Goal: Transaction & Acquisition: Purchase product/service

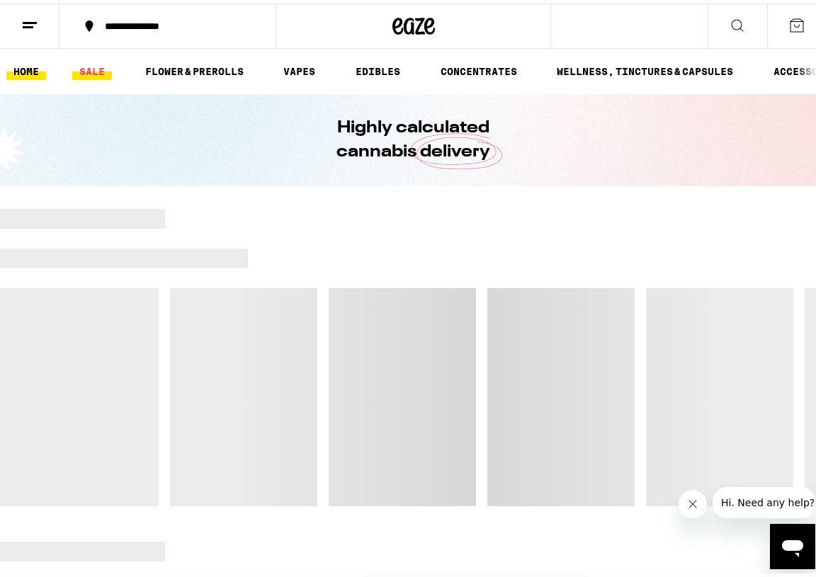
click at [97, 63] on link "SALE" at bounding box center [92, 67] width 40 height 17
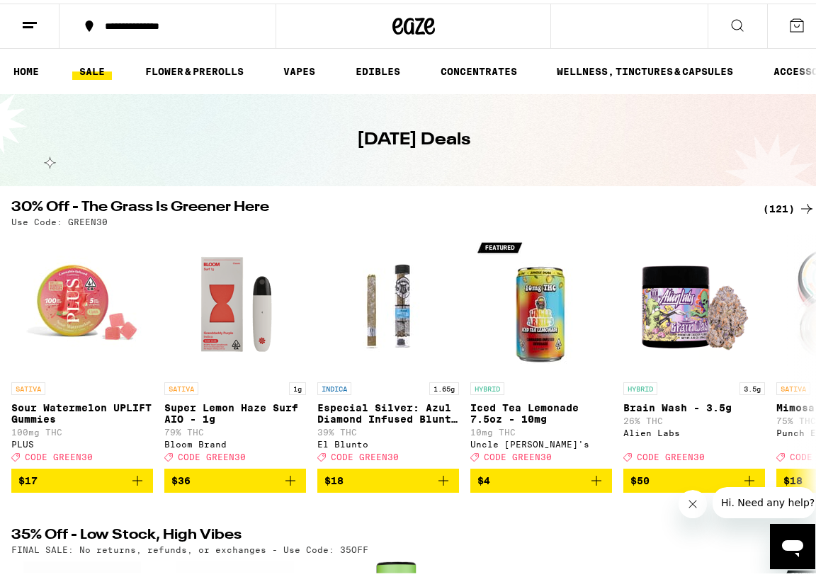
click at [766, 206] on div "(121)" at bounding box center [789, 205] width 52 height 17
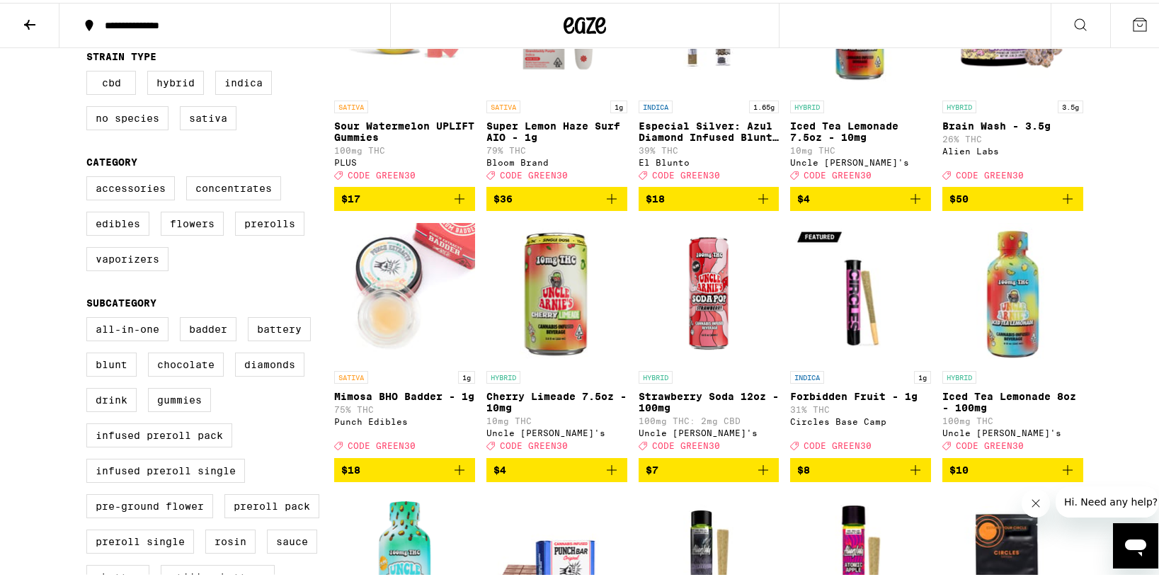
scroll to position [268, 0]
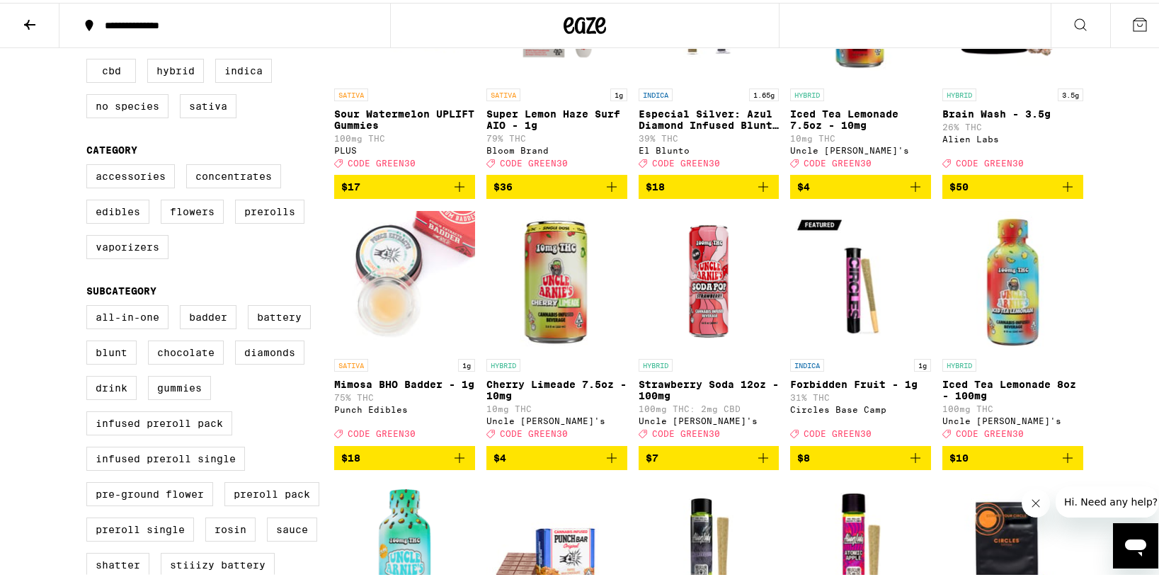
click at [604, 464] on icon "Add to bag" at bounding box center [611, 455] width 17 height 17
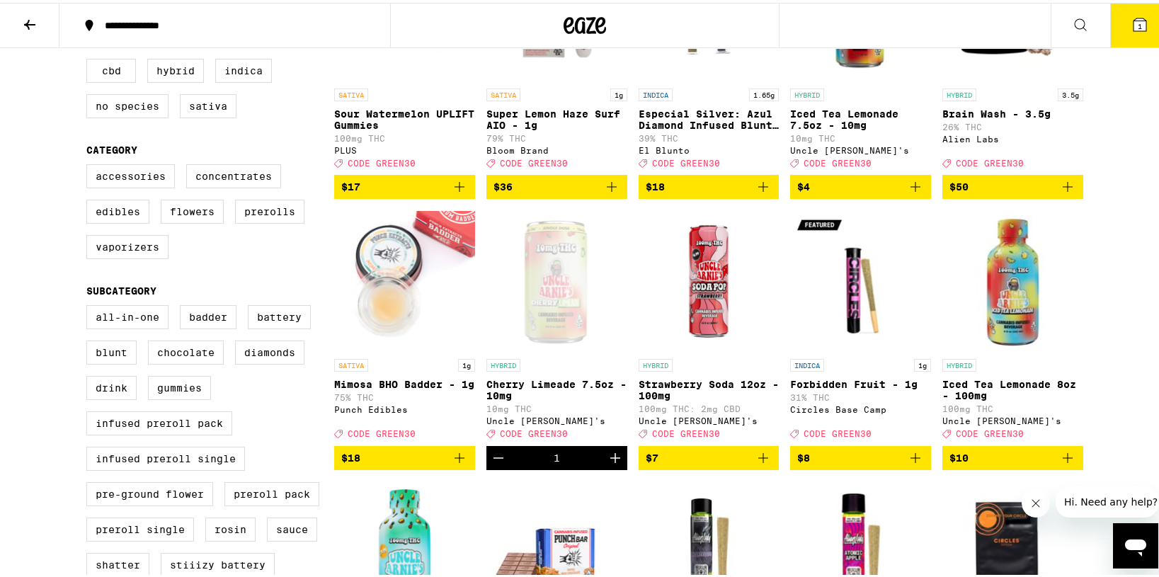
scroll to position [313, 0]
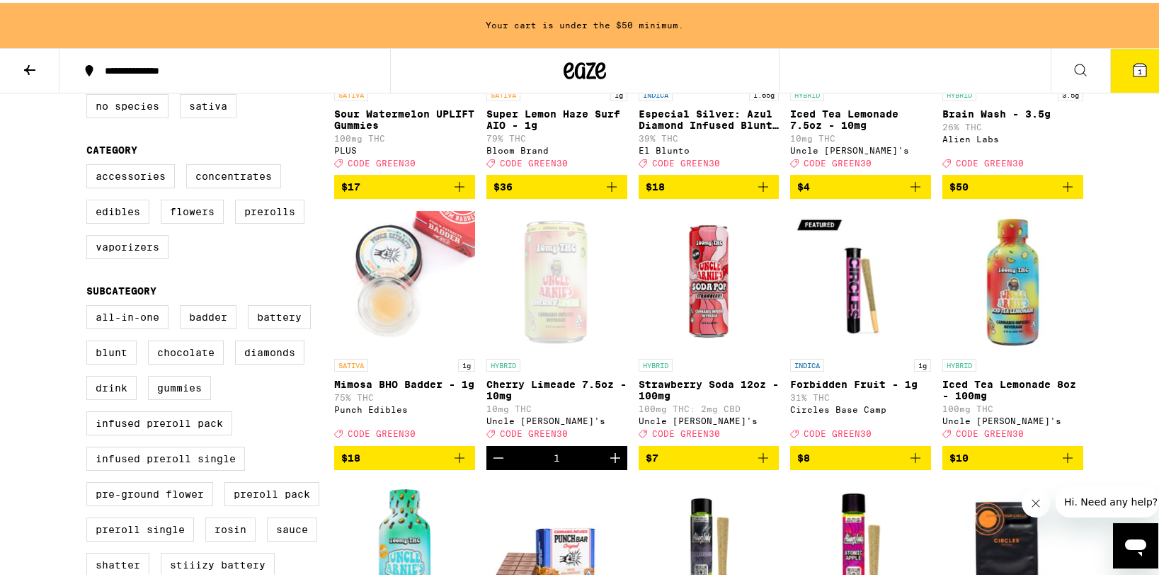
click at [610, 460] on icon "Increment" at bounding box center [615, 455] width 10 height 10
click at [607, 464] on icon "Increment" at bounding box center [615, 455] width 17 height 17
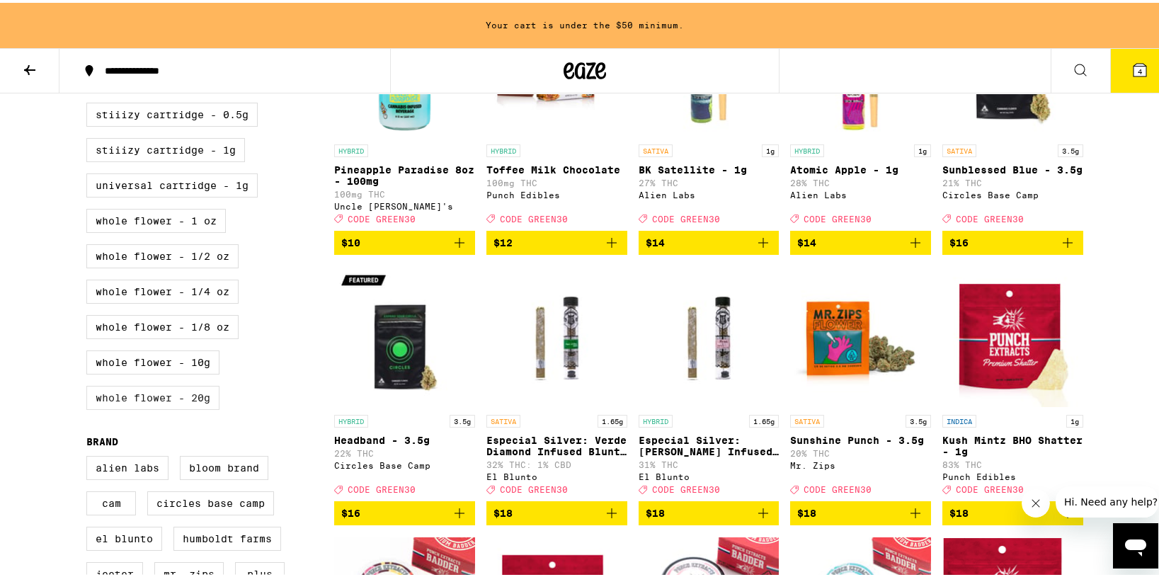
scroll to position [790, 0]
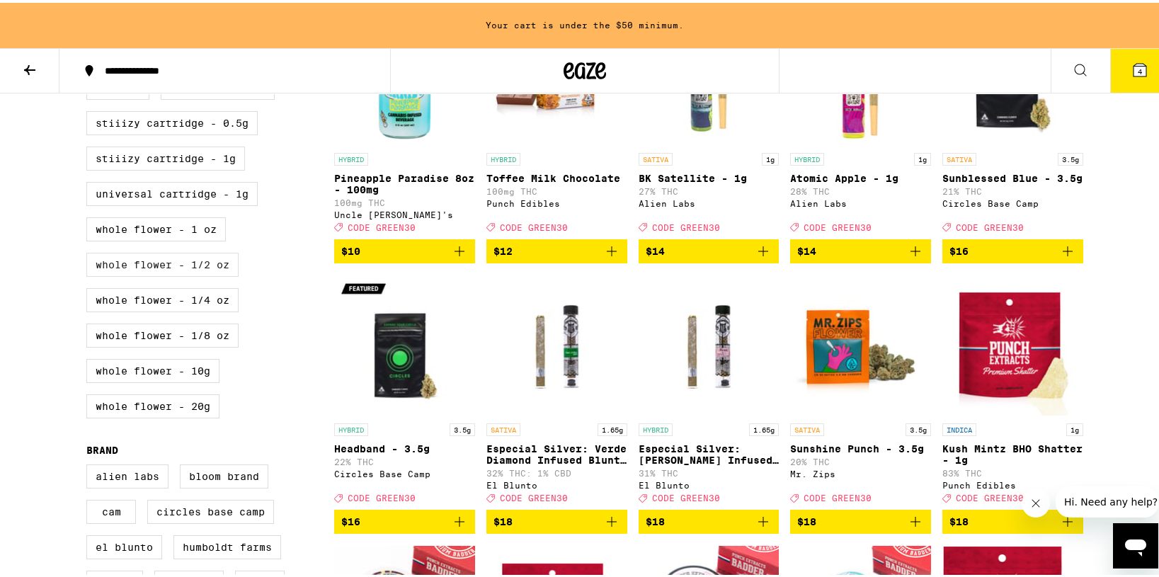
click at [188, 274] on label "Whole Flower - 1/2 oz" at bounding box center [162, 262] width 152 height 24
checkbox input "true"
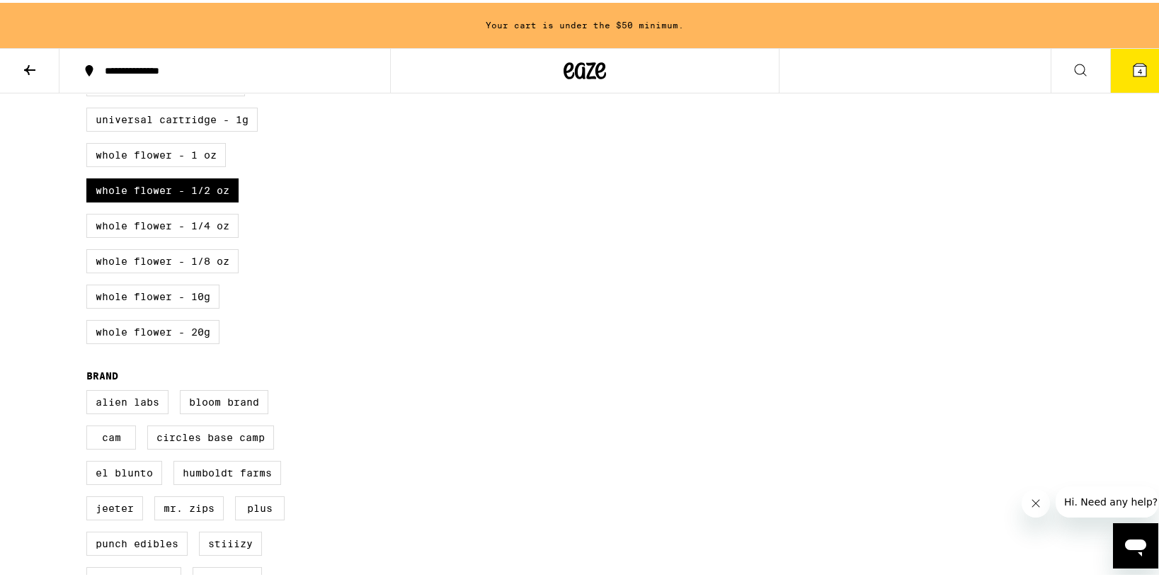
scroll to position [848, 0]
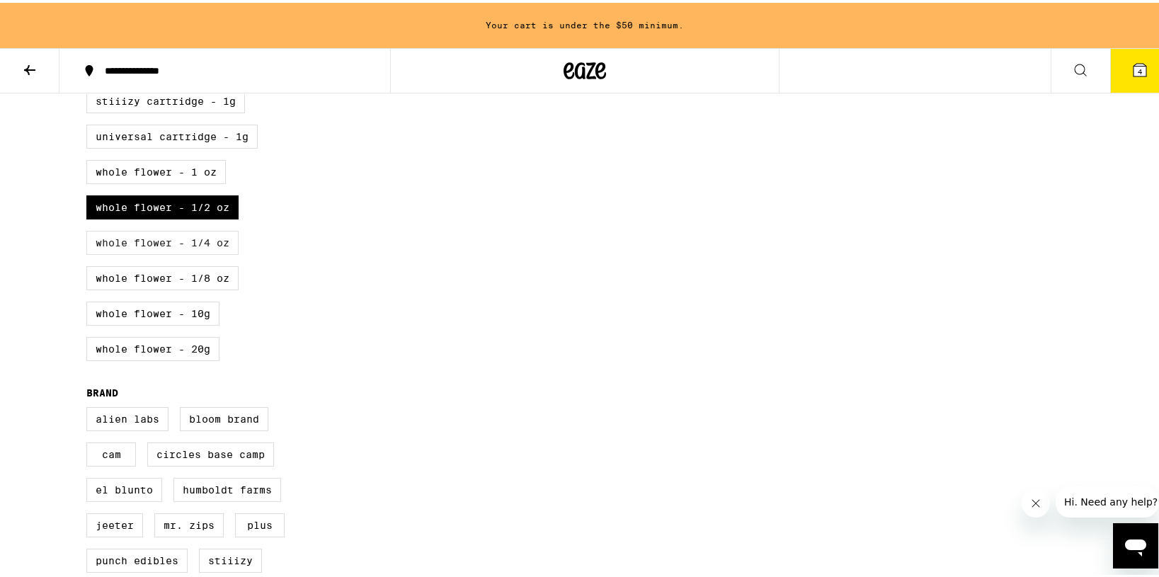
click at [198, 252] on label "Whole Flower - 1/4 oz" at bounding box center [162, 240] width 152 height 24
checkbox input "true"
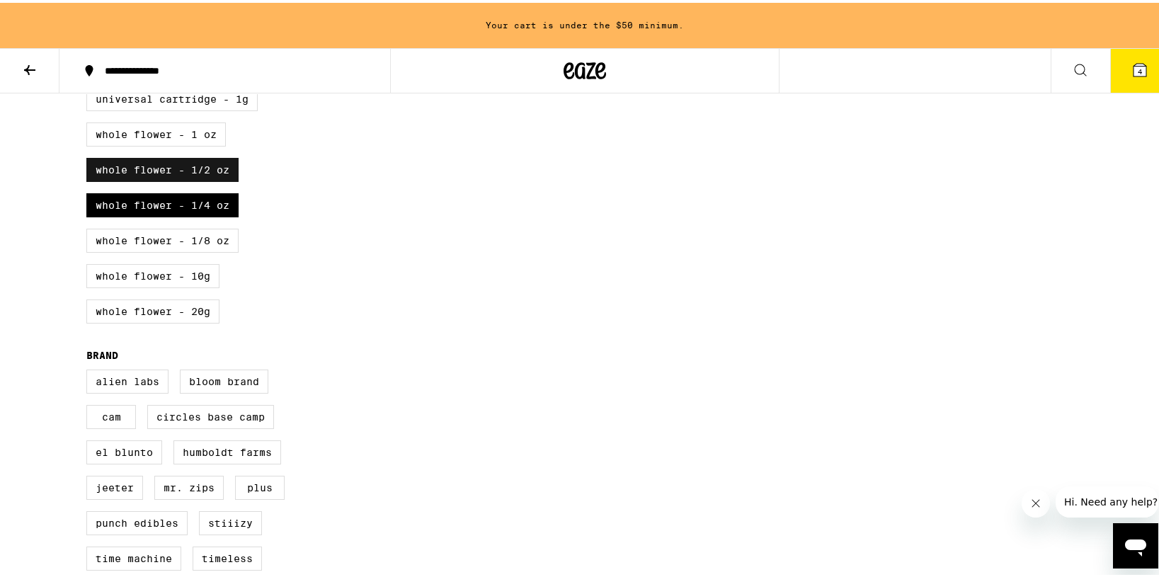
click at [212, 179] on label "Whole Flower - 1/2 oz" at bounding box center [162, 167] width 152 height 24
checkbox input "false"
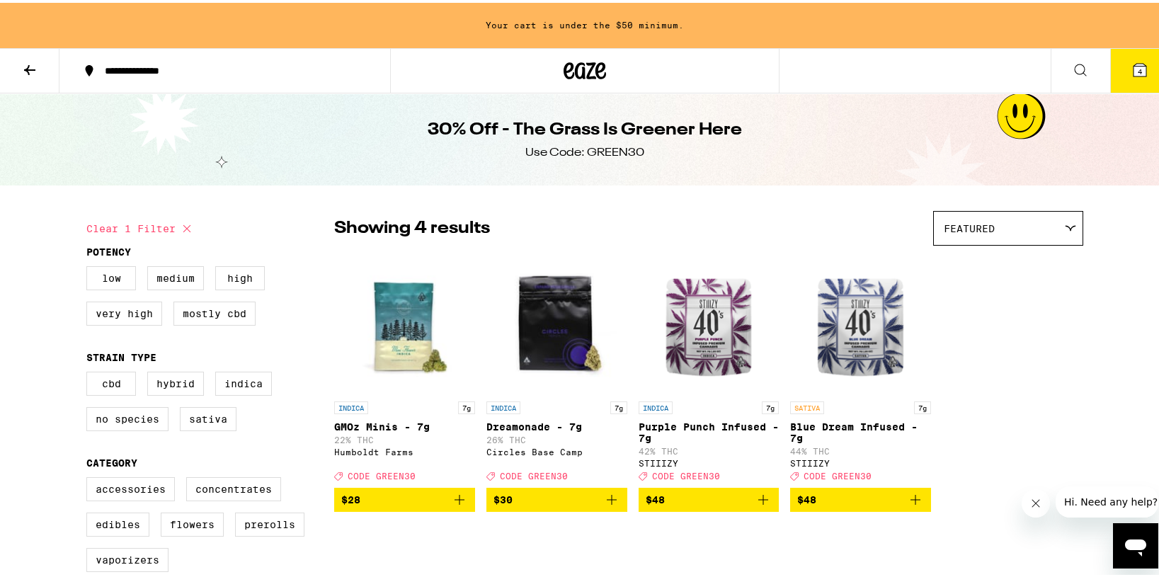
click at [607, 502] on icon "Add to bag" at bounding box center [612, 497] width 10 height 10
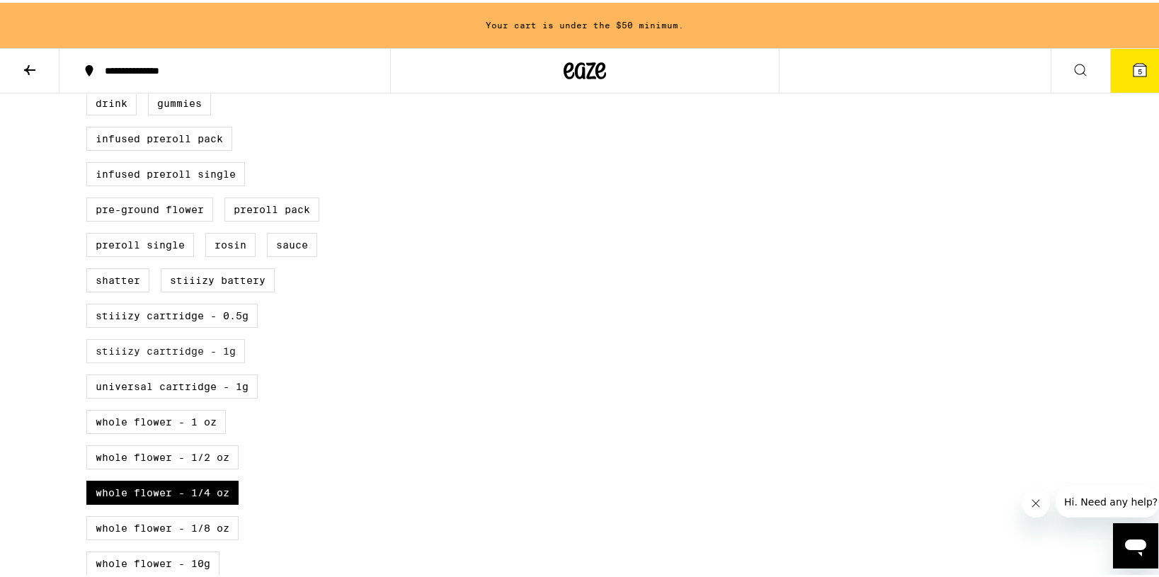
scroll to position [586, 0]
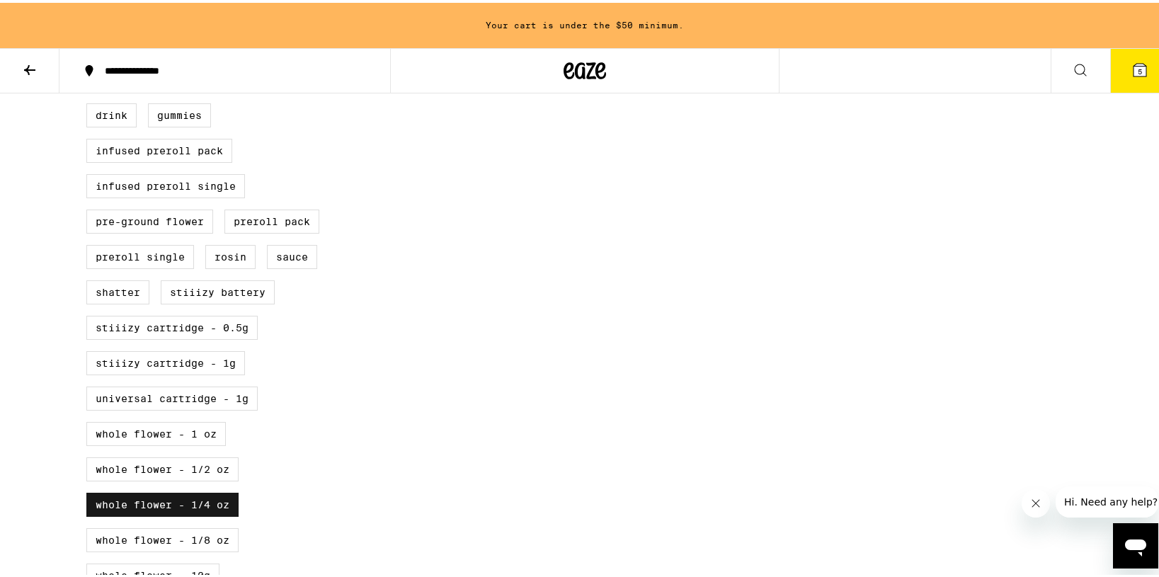
click at [130, 514] on label "Whole Flower - 1/4 oz" at bounding box center [162, 502] width 152 height 24
click at [90, 33] on input "Whole Flower - 1/4 oz" at bounding box center [89, 32] width 1 height 1
checkbox input "false"
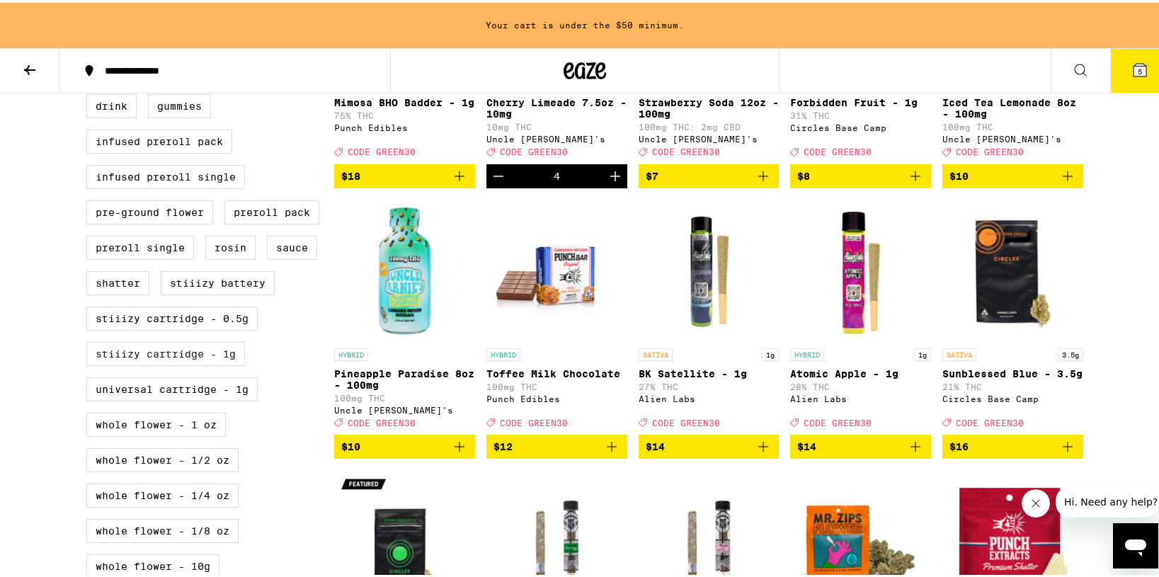
scroll to position [615, 0]
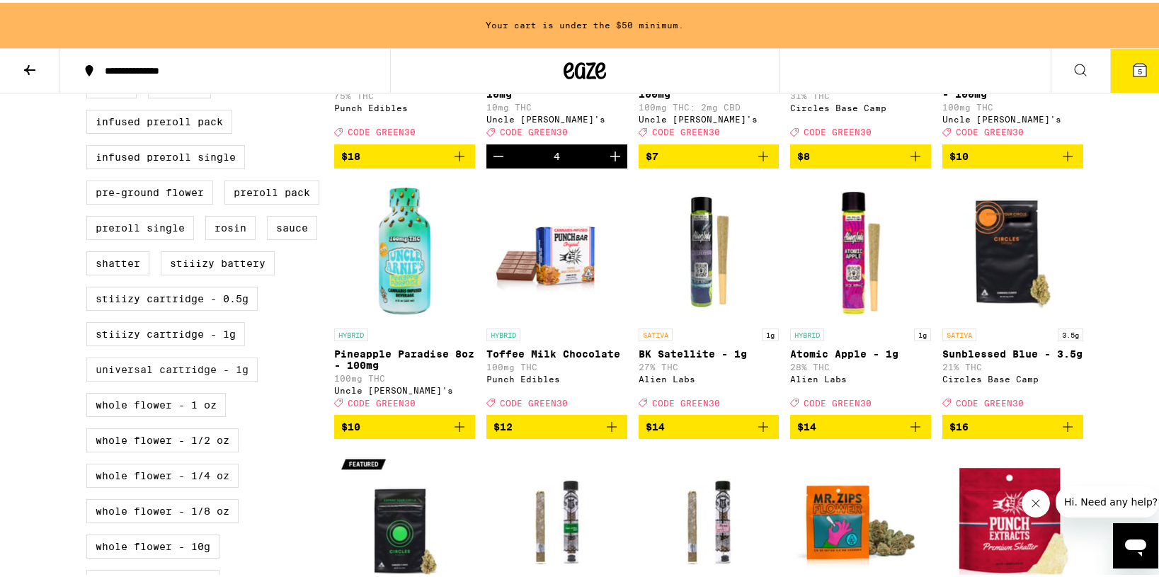
click at [167, 379] on label "Universal Cartridge - 1g" at bounding box center [171, 367] width 171 height 24
click at [90, 4] on input "Universal Cartridge - 1g" at bounding box center [89, 3] width 1 height 1
checkbox input "true"
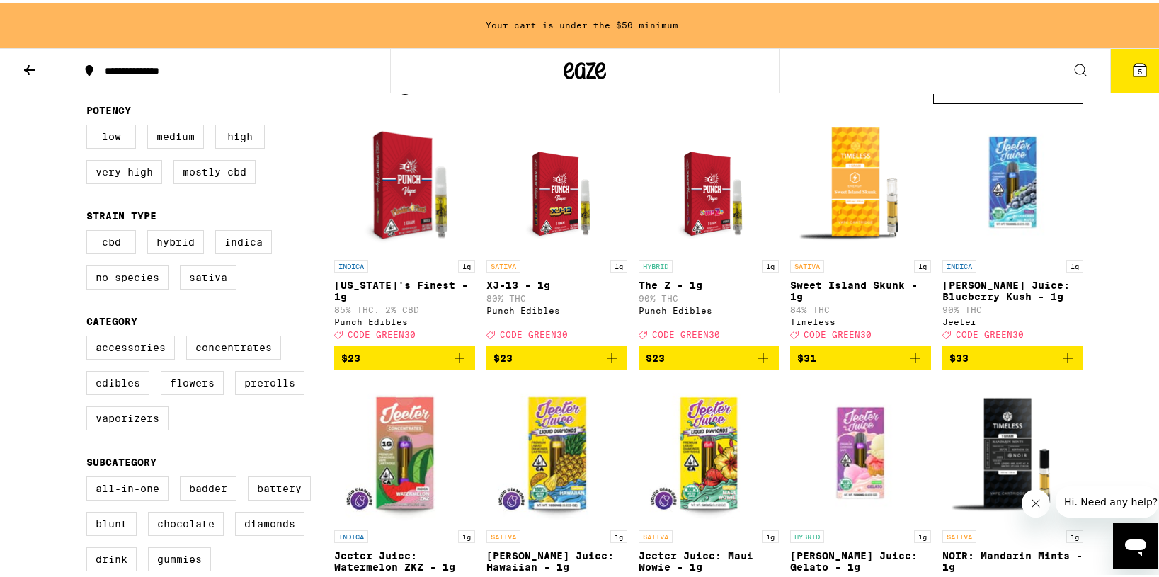
scroll to position [115, 0]
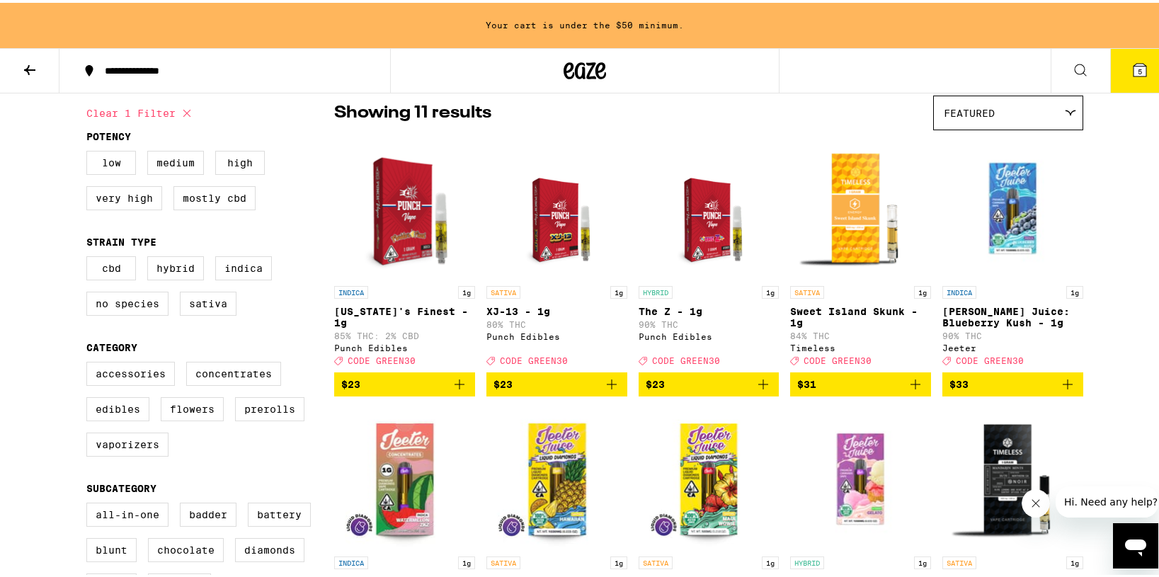
click at [455, 390] on icon "Add to bag" at bounding box center [459, 381] width 17 height 17
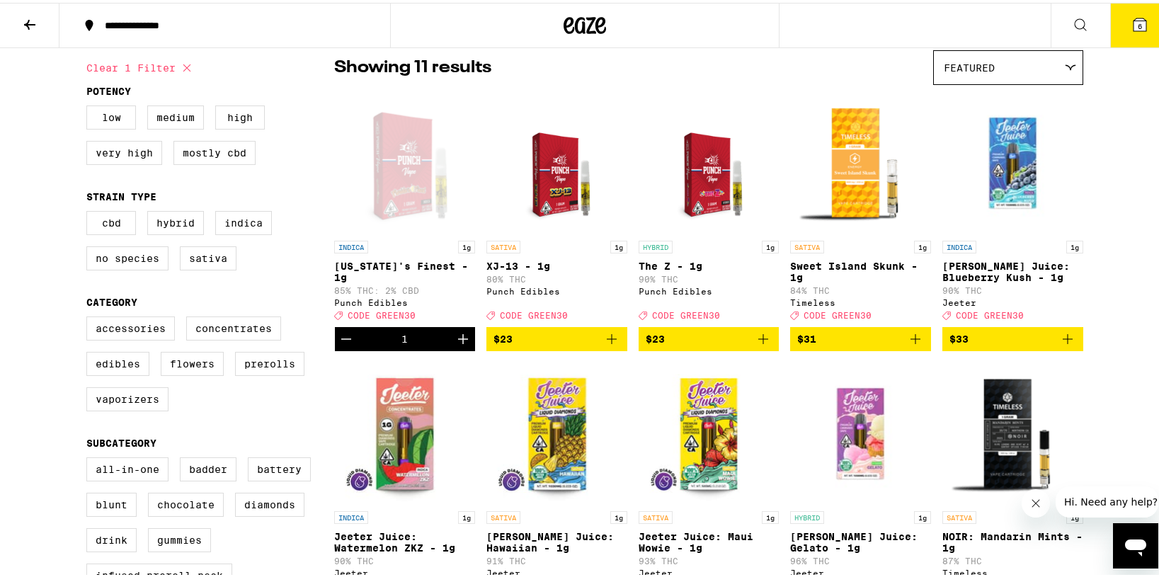
scroll to position [70, 0]
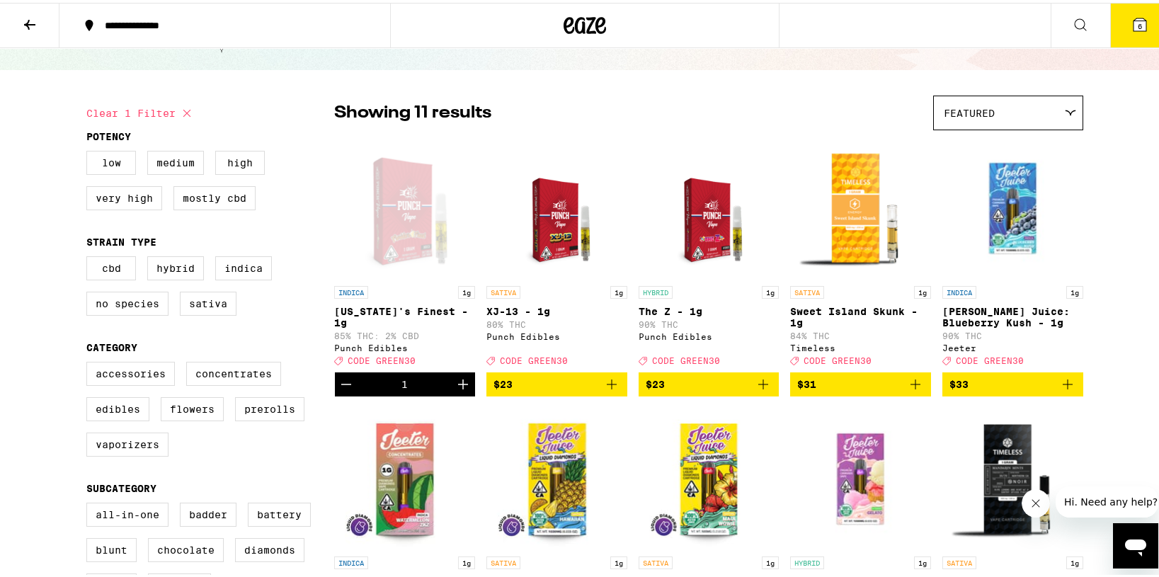
click at [815, 28] on button "6" at bounding box center [1139, 23] width 59 height 44
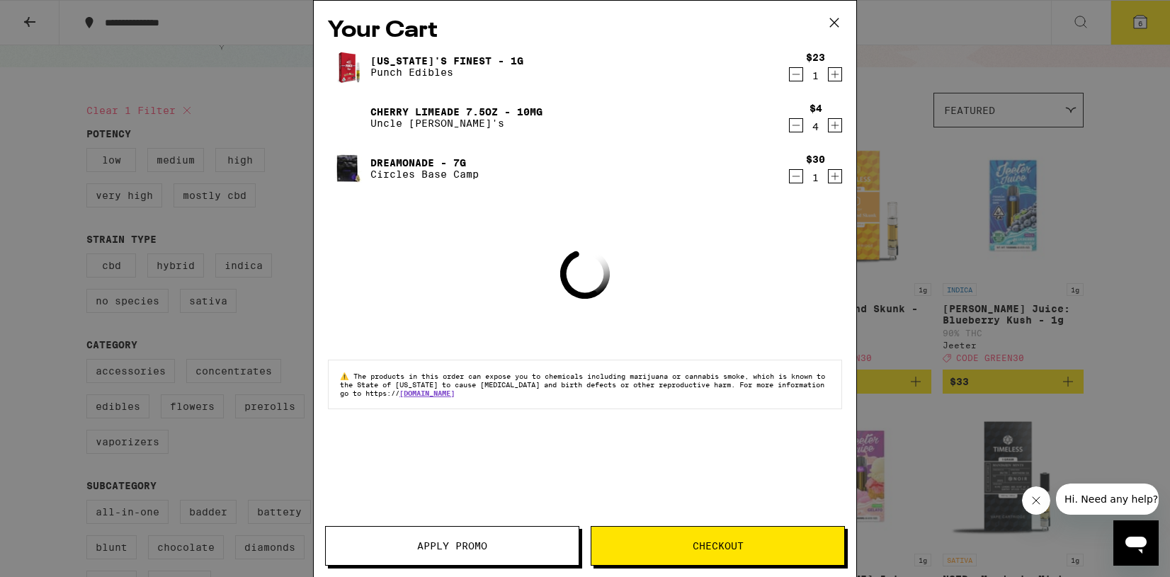
click at [410, 552] on button "Apply Promo" at bounding box center [452, 546] width 254 height 40
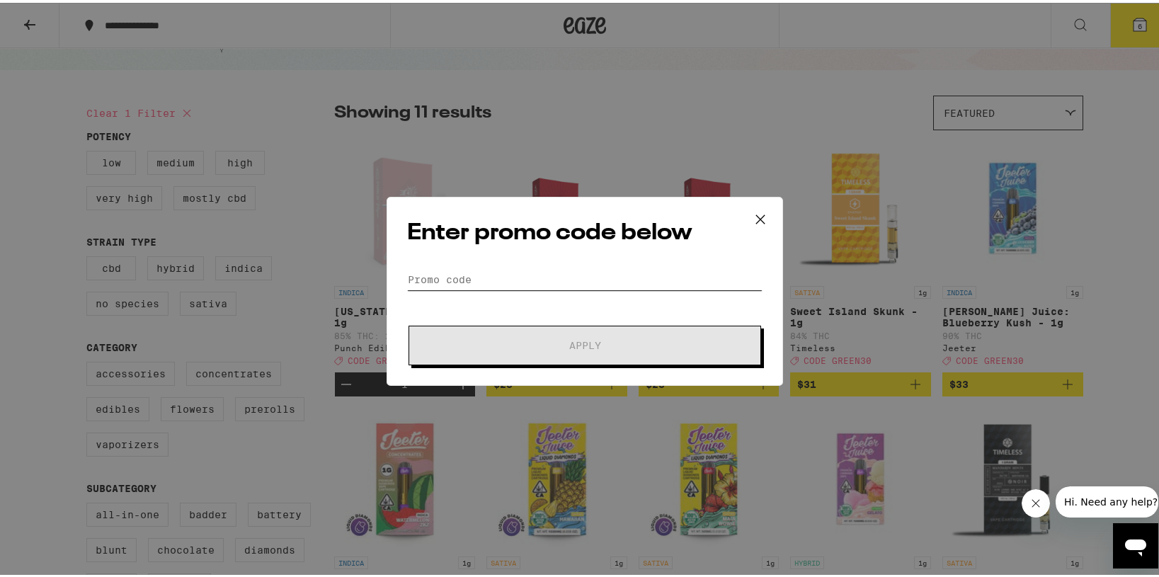
click at [527, 278] on input "Promo Code" at bounding box center [585, 276] width 356 height 21
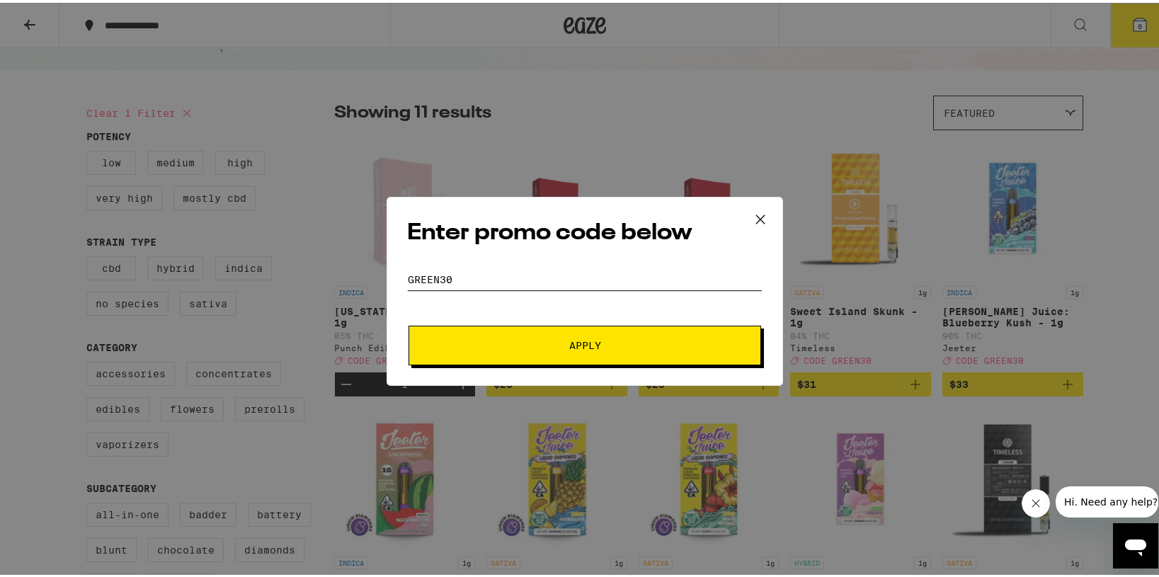
type input "GREEN30"
click at [409, 323] on button "Apply" at bounding box center [585, 343] width 353 height 40
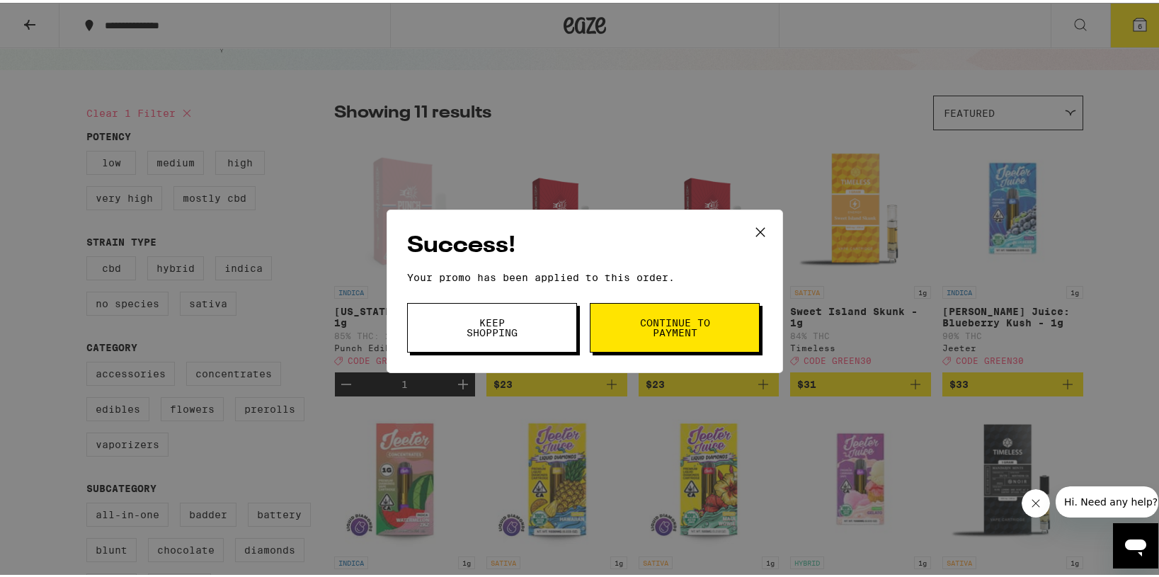
click at [639, 322] on span "Continue to payment" at bounding box center [675, 325] width 72 height 20
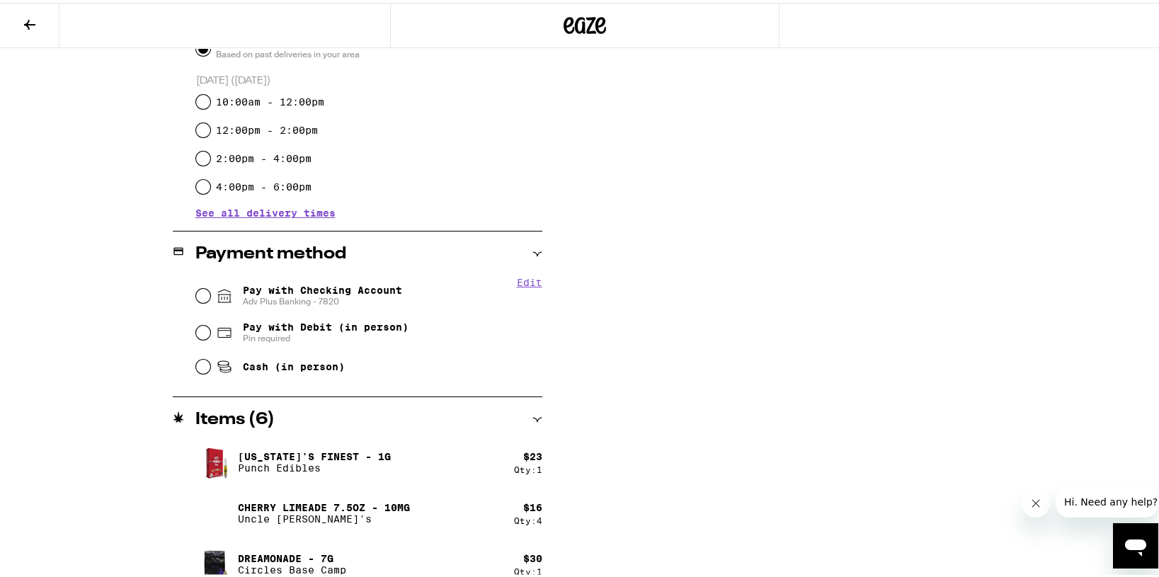
scroll to position [443, 0]
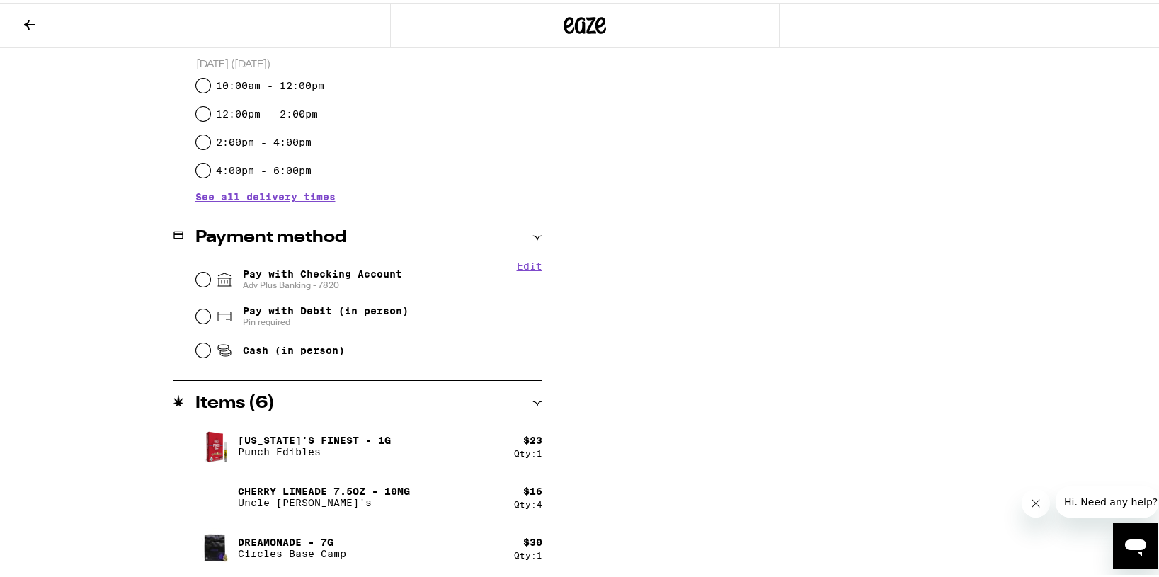
click at [222, 277] on icon at bounding box center [224, 276] width 17 height 17
click at [210, 277] on input "Pay with Checking Account Adv Plus Banking - 7820" at bounding box center [203, 277] width 14 height 14
radio input "true"
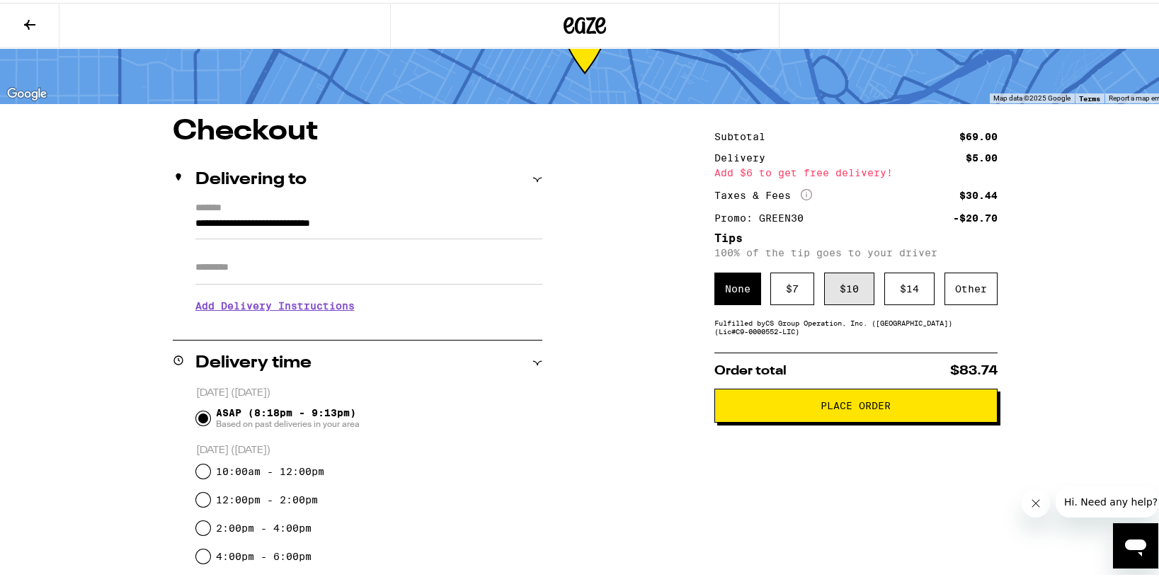
scroll to position [0, 0]
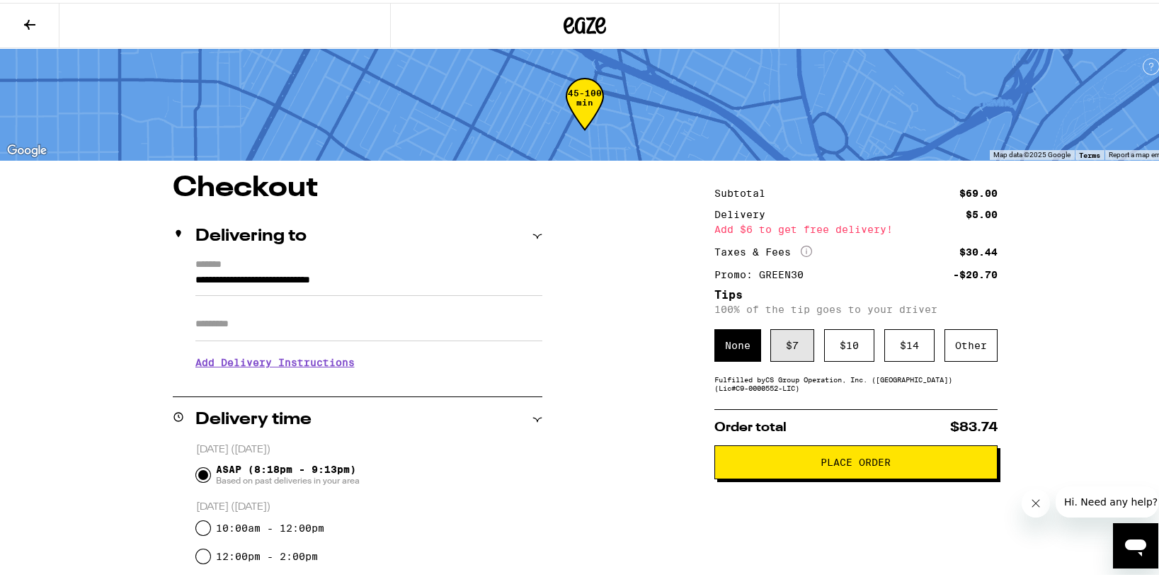
click at [783, 352] on div "$ 7" at bounding box center [793, 342] width 44 height 33
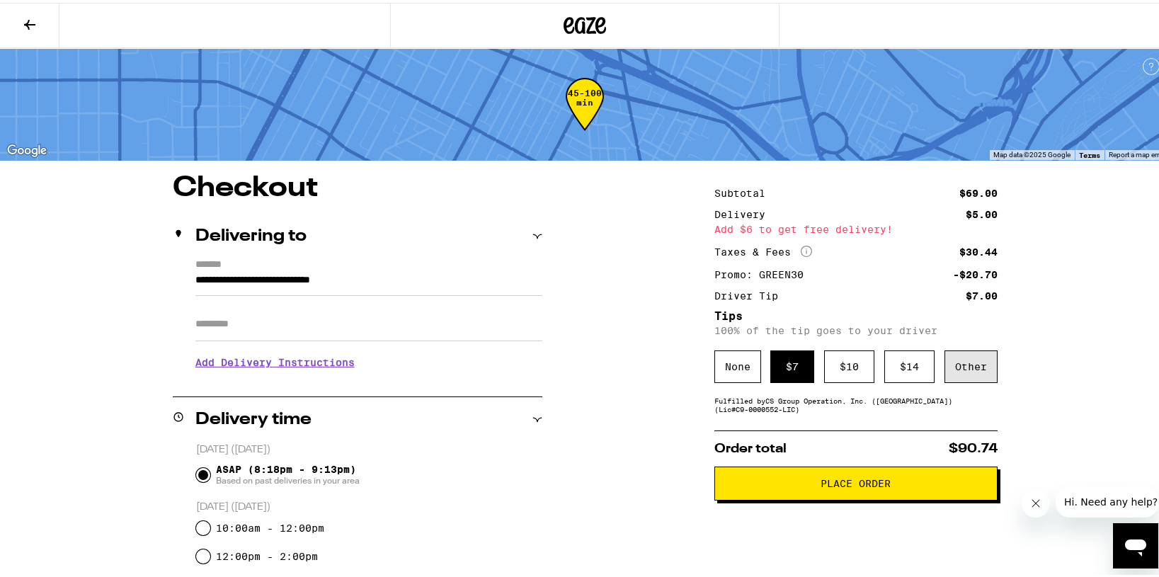
click at [815, 356] on div "Other" at bounding box center [971, 364] width 53 height 33
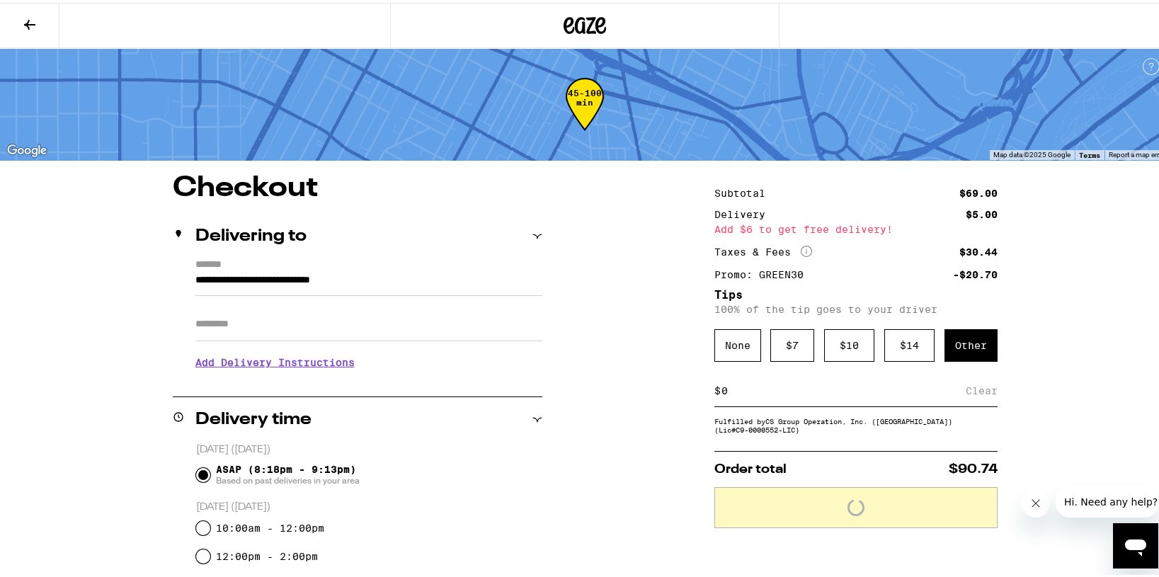
click at [732, 392] on input at bounding box center [843, 388] width 245 height 13
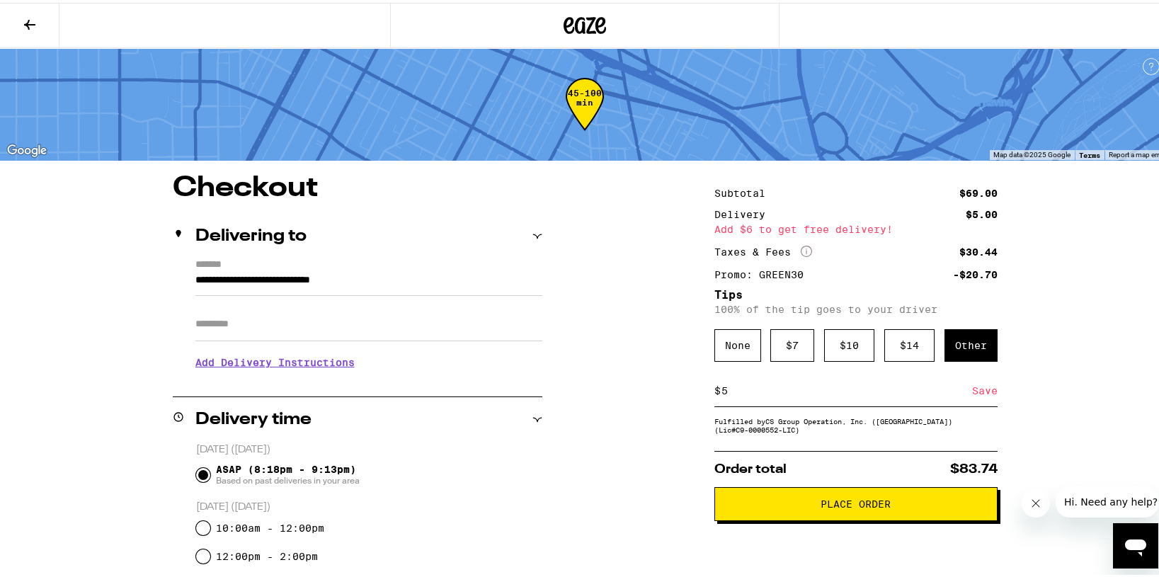
type input "5"
click at [815, 390] on div "Save" at bounding box center [984, 388] width 25 height 31
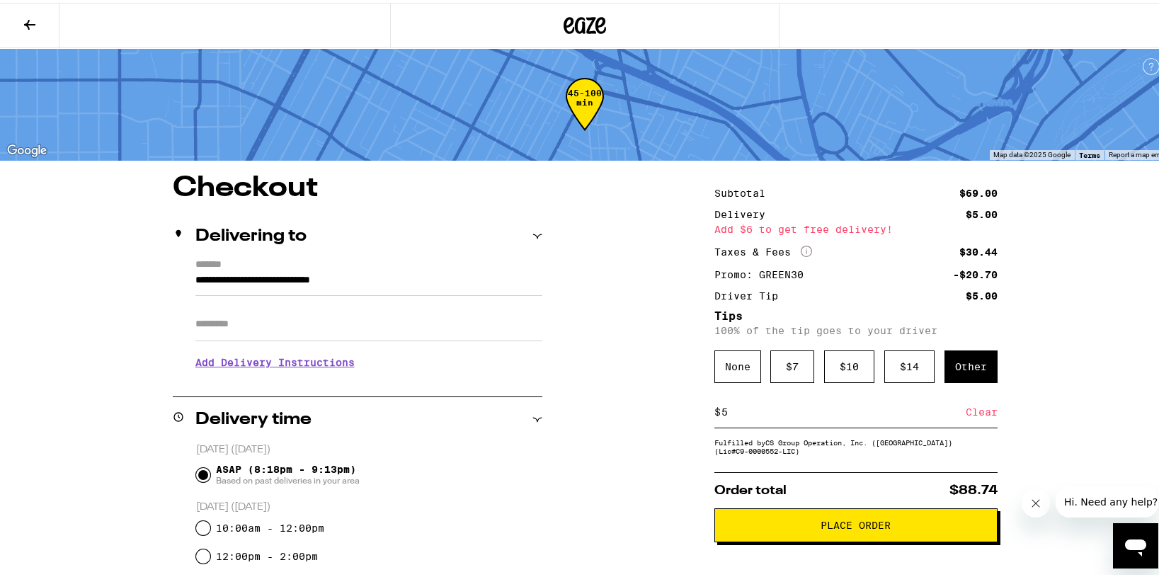
click at [815, 527] on span "Place Order" at bounding box center [856, 523] width 70 height 10
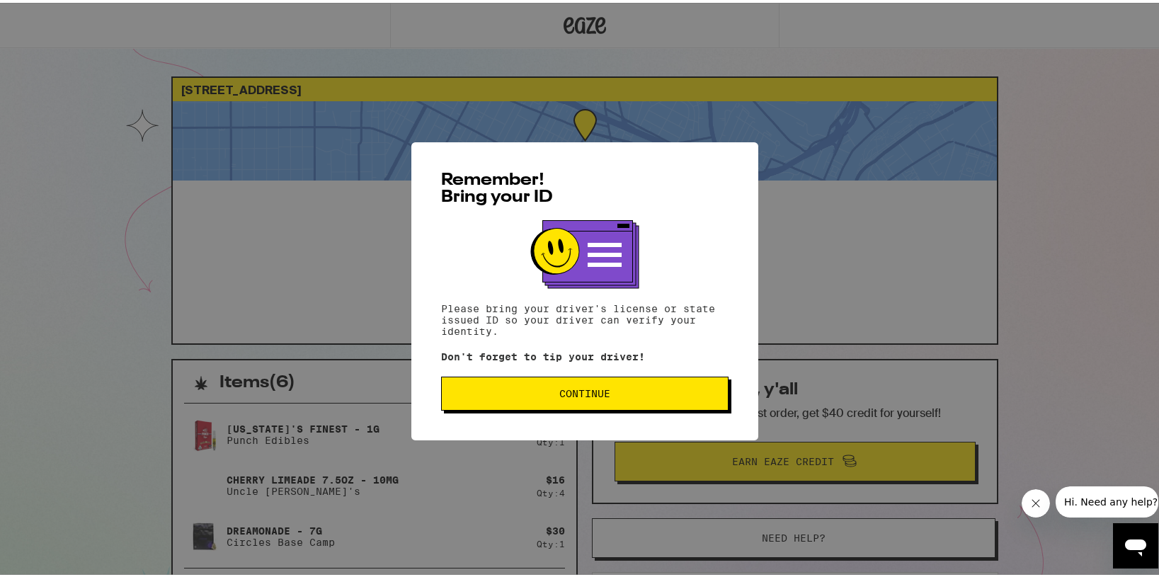
click at [603, 382] on button "Continue" at bounding box center [585, 391] width 288 height 34
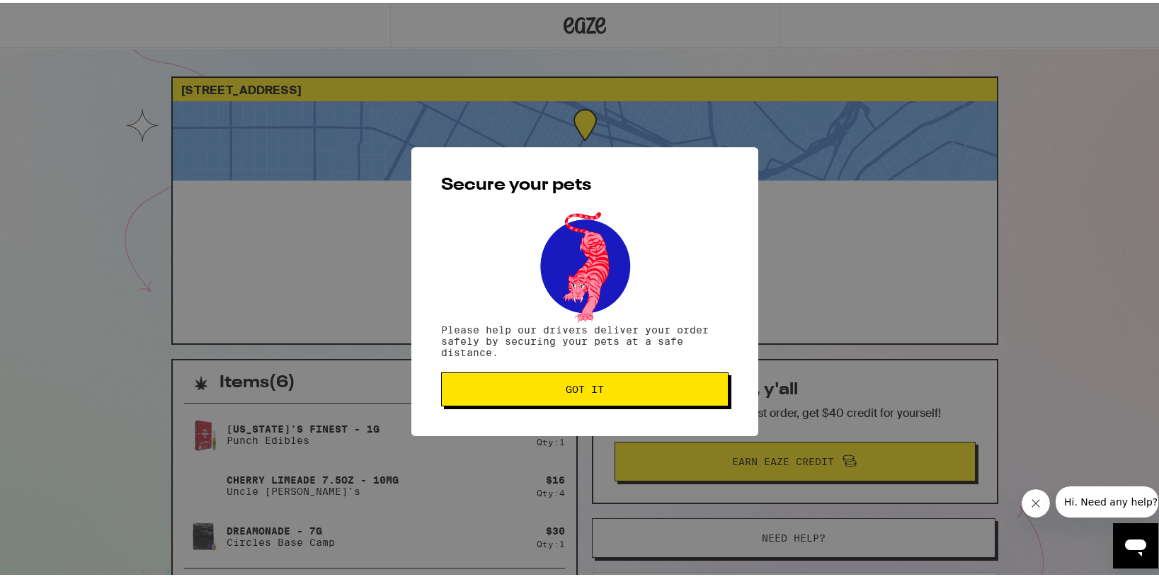
click at [616, 382] on button "Got it" at bounding box center [585, 387] width 288 height 34
